Goal: Information Seeking & Learning: Understand process/instructions

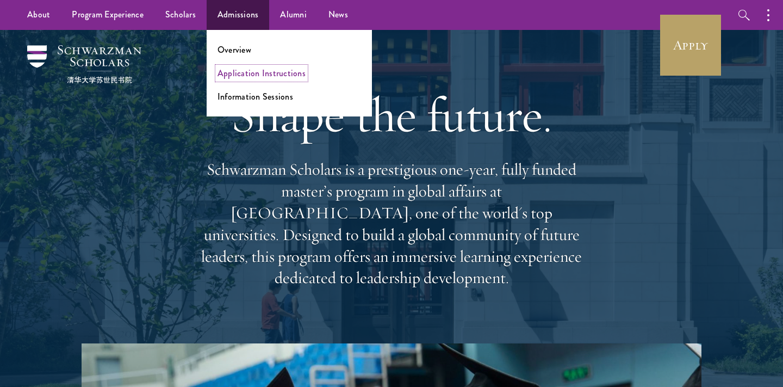
click at [231, 73] on link "Application Instructions" at bounding box center [261, 73] width 88 height 13
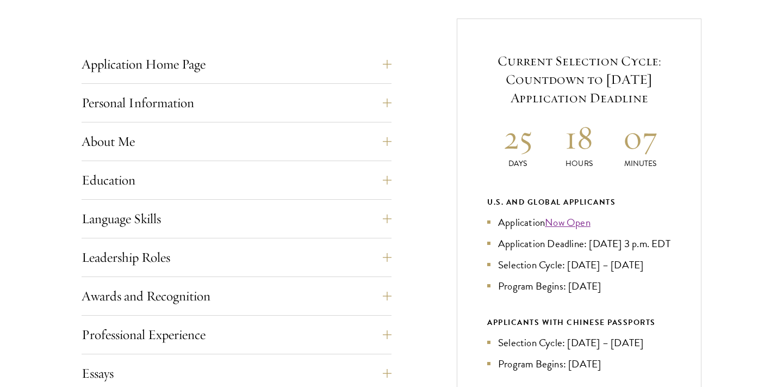
scroll to position [445, 0]
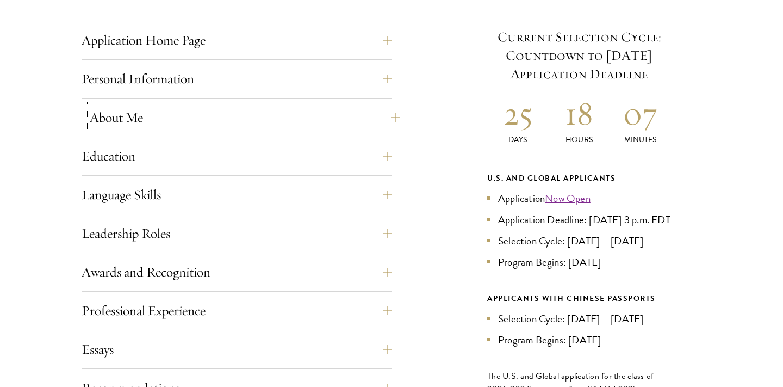
click at [193, 119] on button "About Me" at bounding box center [245, 117] width 310 height 26
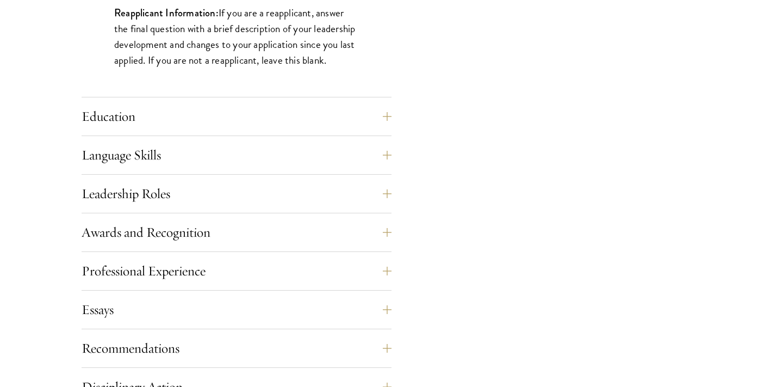
scroll to position [1017, 0]
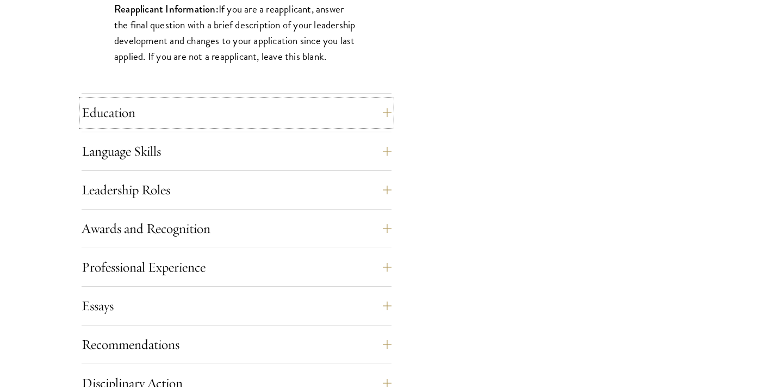
click at [88, 107] on button "Education" at bounding box center [237, 112] width 310 height 26
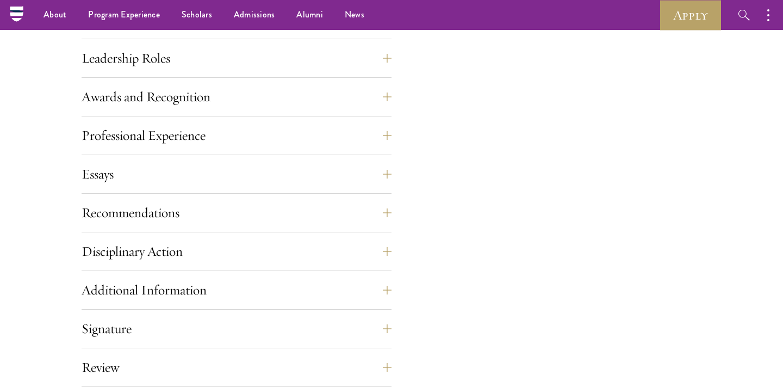
scroll to position [1891, 0]
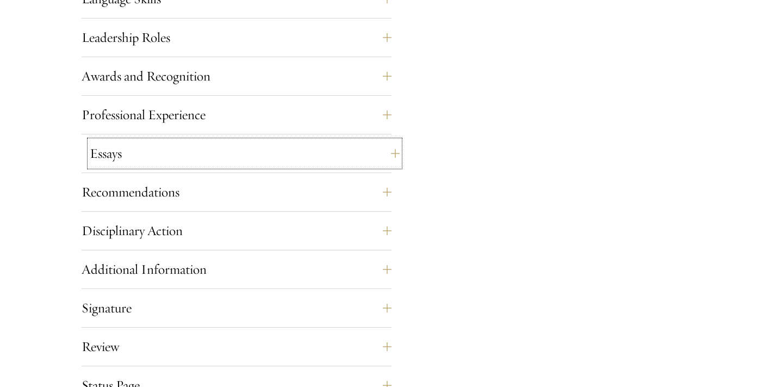
click at [92, 145] on button "Essays" at bounding box center [245, 153] width 310 height 26
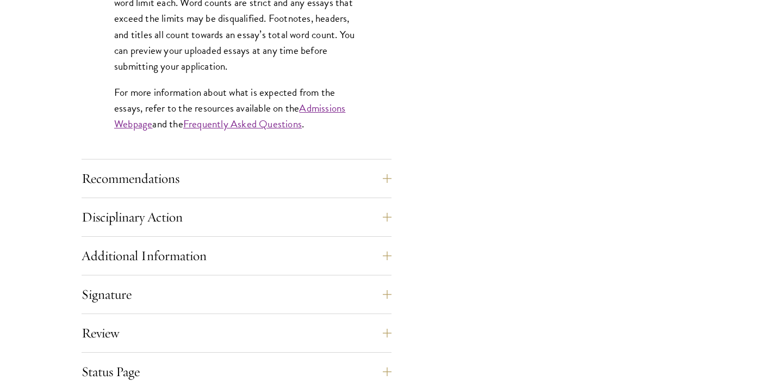
scroll to position [1018, 0]
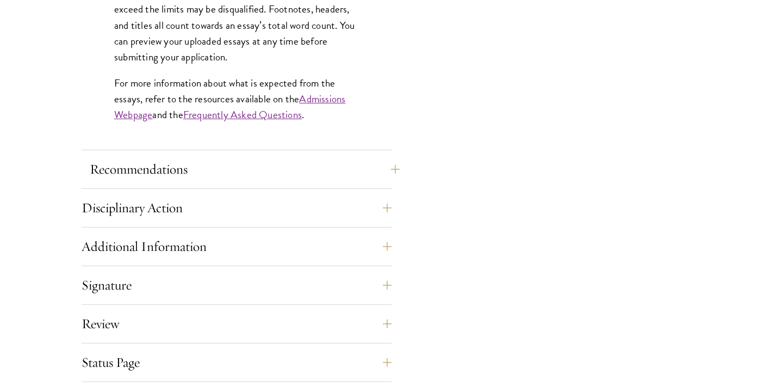
click at [86, 171] on div "Recommendations Register three recommenders by providing their names, professio…" at bounding box center [237, 172] width 310 height 33
click at [109, 171] on button "Recommendations" at bounding box center [245, 169] width 310 height 26
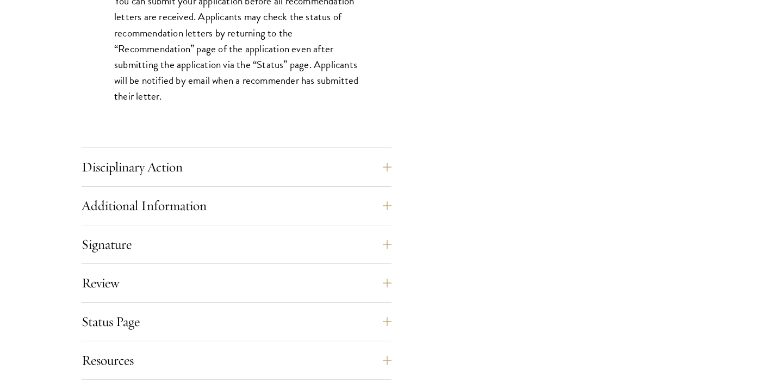
scroll to position [1643, 0]
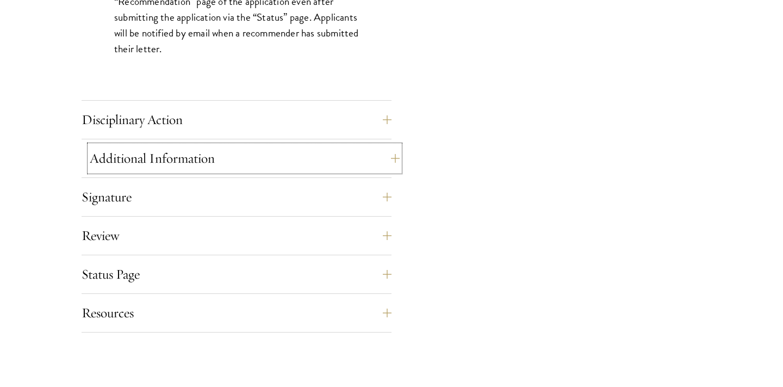
click at [95, 154] on button "Additional Information" at bounding box center [245, 158] width 310 height 26
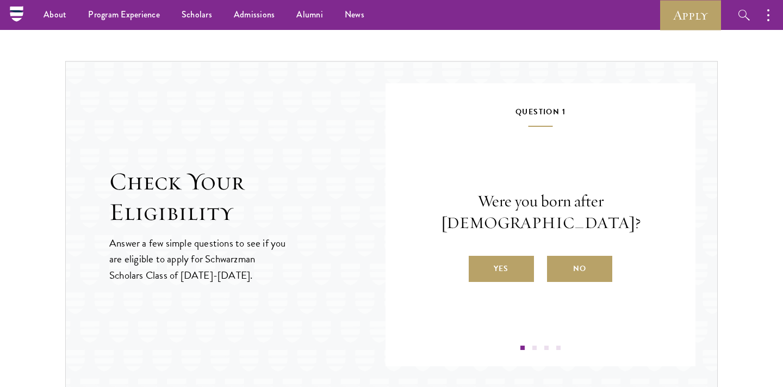
scroll to position [1424, 0]
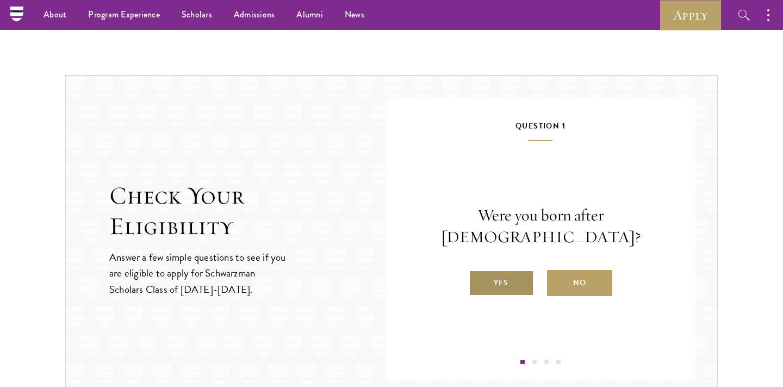
click at [511, 273] on label "Yes" at bounding box center [501, 283] width 65 height 26
click at [478, 273] on input "Yes" at bounding box center [474, 276] width 10 height 10
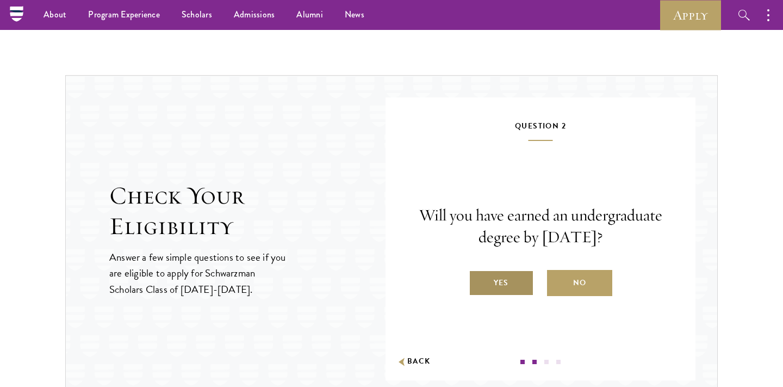
click at [511, 273] on label "Yes" at bounding box center [501, 283] width 65 height 26
click at [478, 273] on input "Yes" at bounding box center [474, 276] width 10 height 10
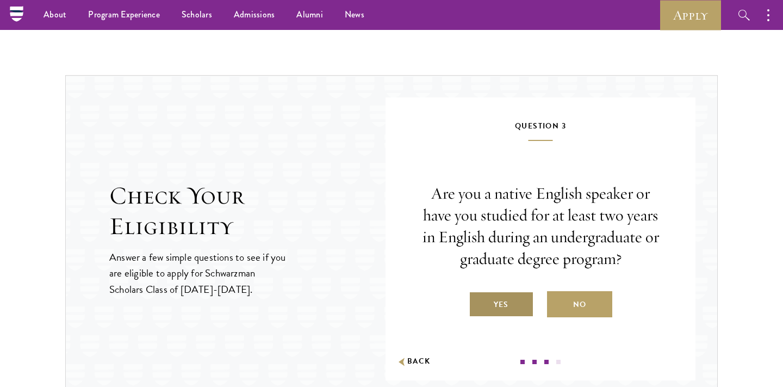
click at [493, 307] on label "Yes" at bounding box center [501, 304] width 65 height 26
click at [478, 302] on input "Yes" at bounding box center [474, 298] width 10 height 10
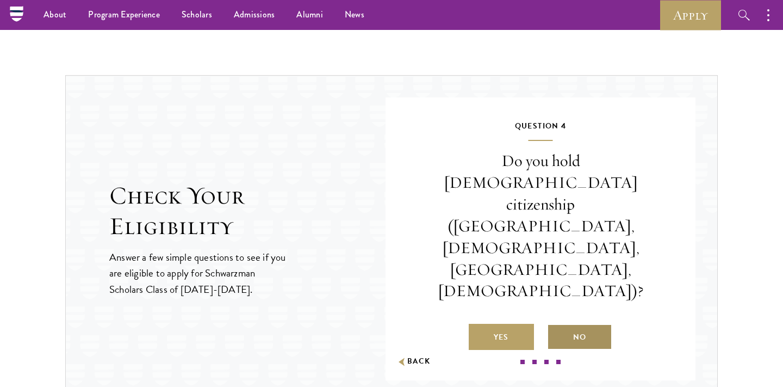
click at [577, 323] on label "No" at bounding box center [579, 336] width 65 height 26
click at [557, 325] on input "No" at bounding box center [552, 330] width 10 height 10
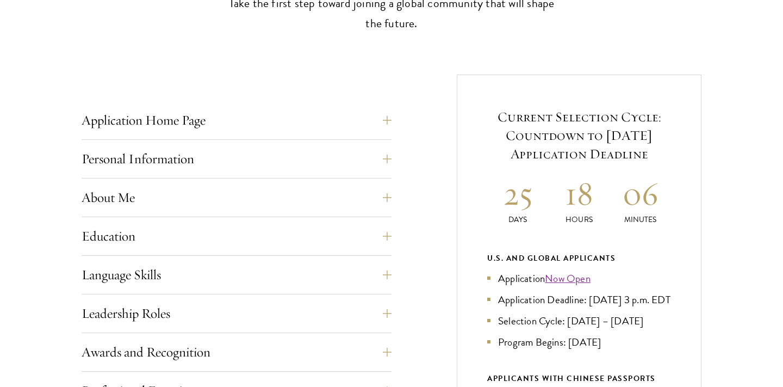
scroll to position [445, 0]
